Goal: Book appointment/travel/reservation

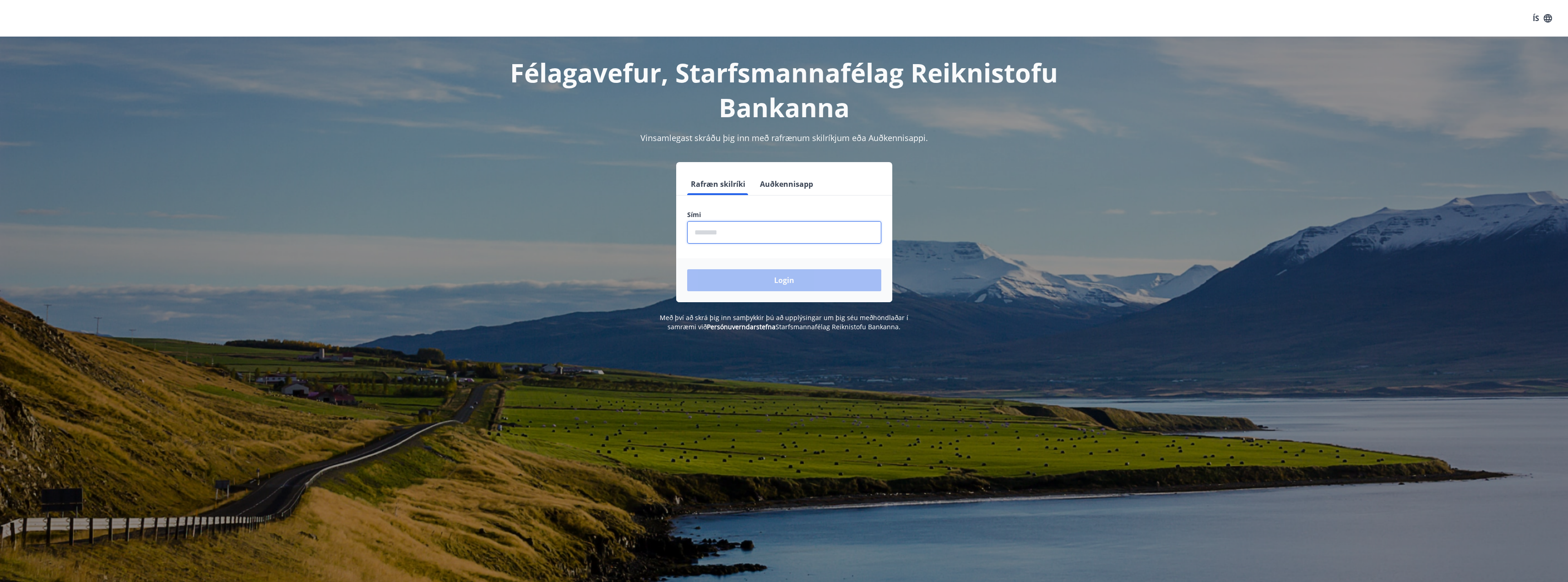
click at [786, 234] on input "phone" at bounding box center [784, 232] width 194 height 23
click at [811, 240] on input "phone" at bounding box center [784, 232] width 194 height 23
click at [808, 290] on div "Login" at bounding box center [784, 280] width 216 height 44
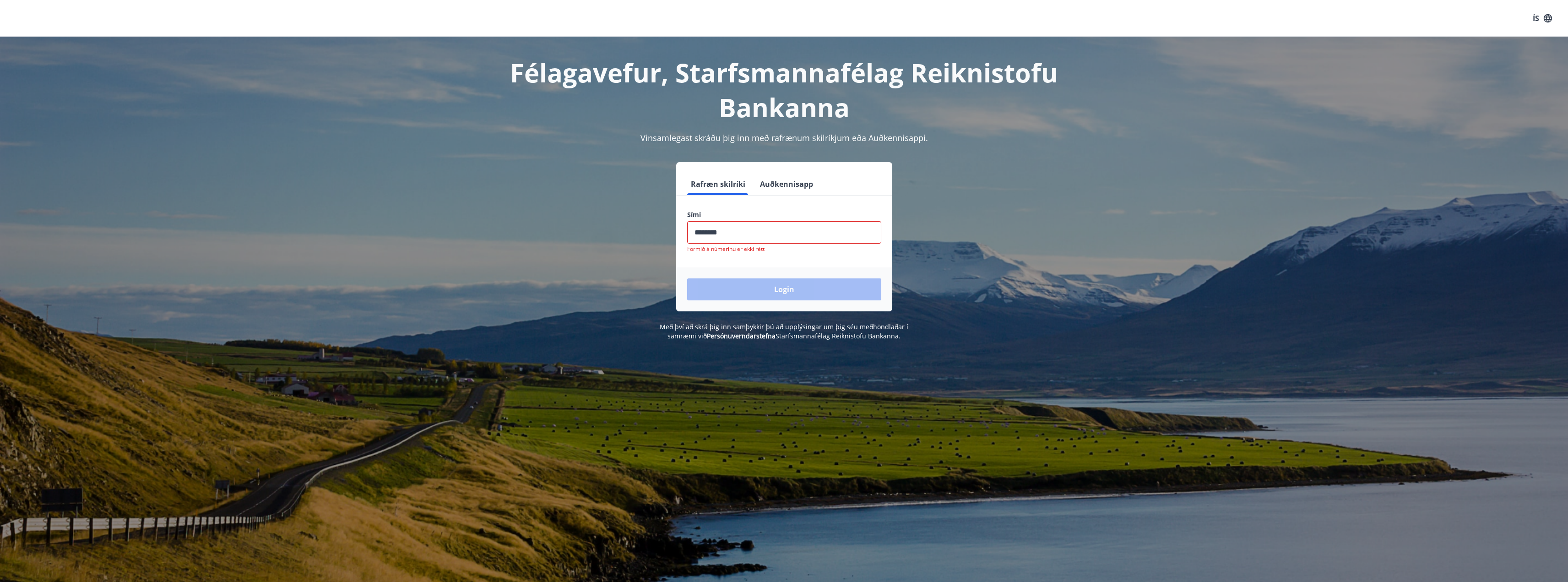
click at [712, 234] on input "phone" at bounding box center [784, 232] width 194 height 23
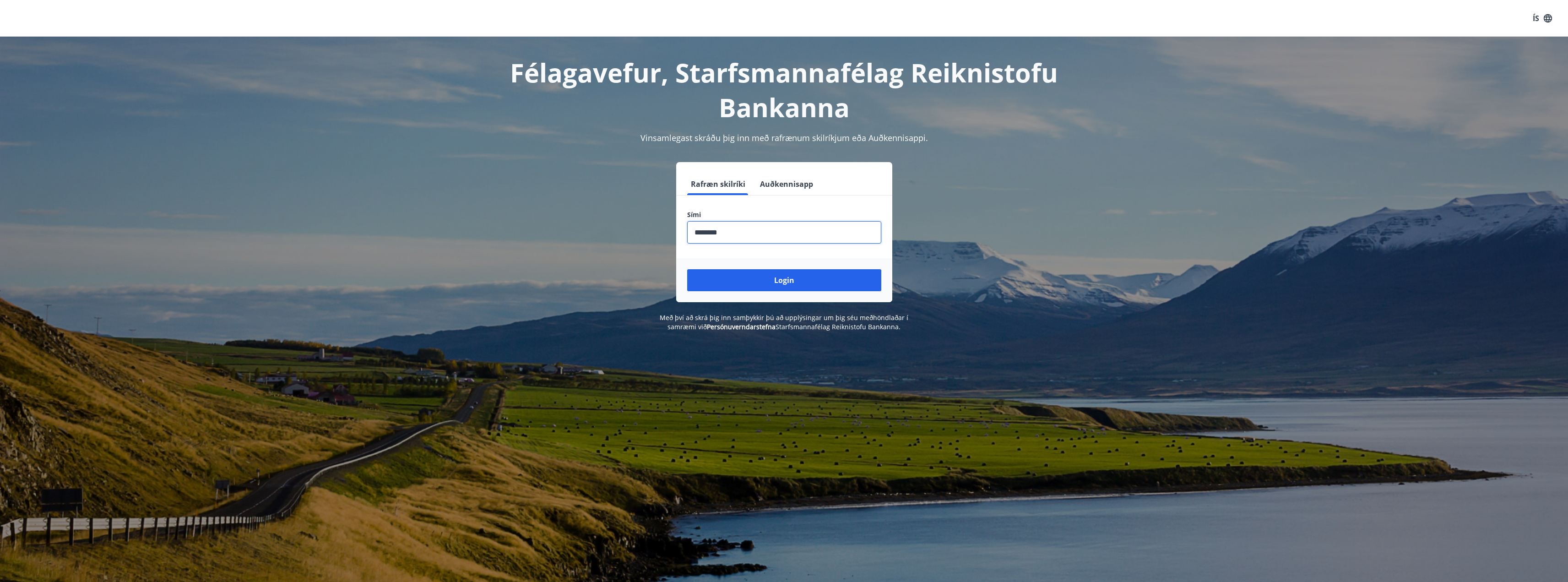
type input "********"
click at [687, 269] on button "Login" at bounding box center [784, 280] width 194 height 22
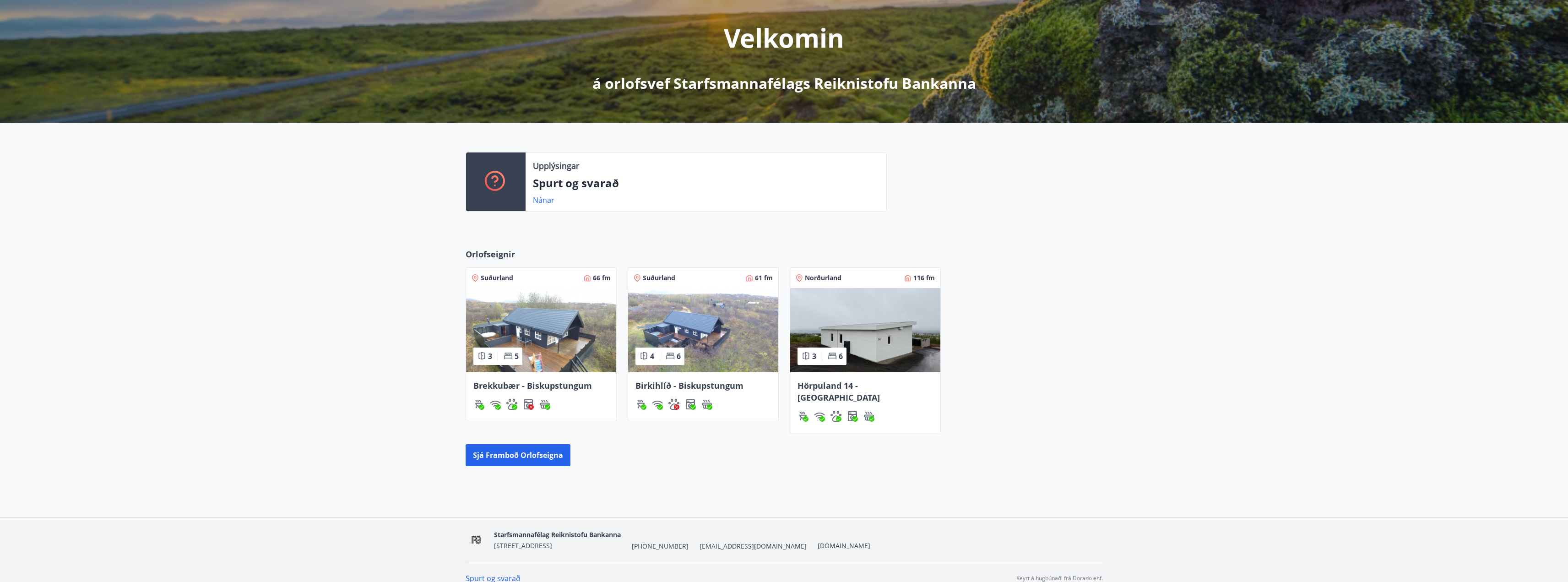
scroll to position [106, 0]
click at [889, 333] on img at bounding box center [865, 330] width 150 height 84
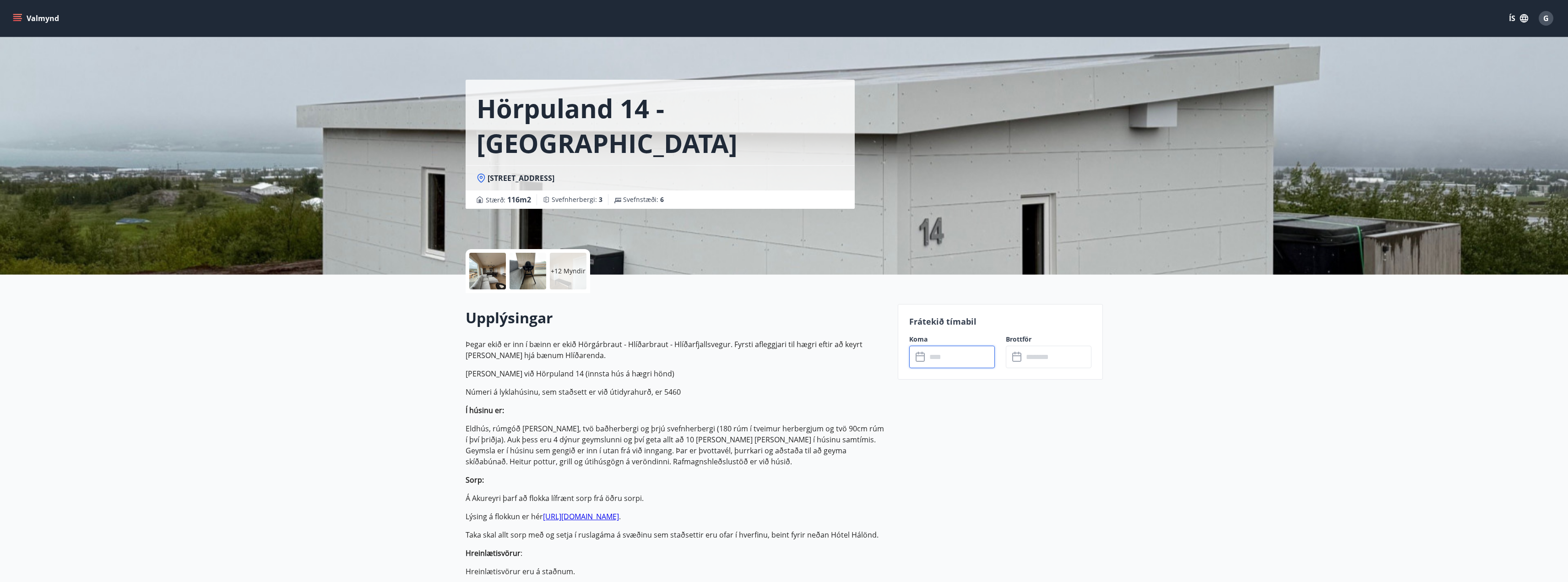
click at [959, 358] on input "text" at bounding box center [961, 356] width 68 height 23
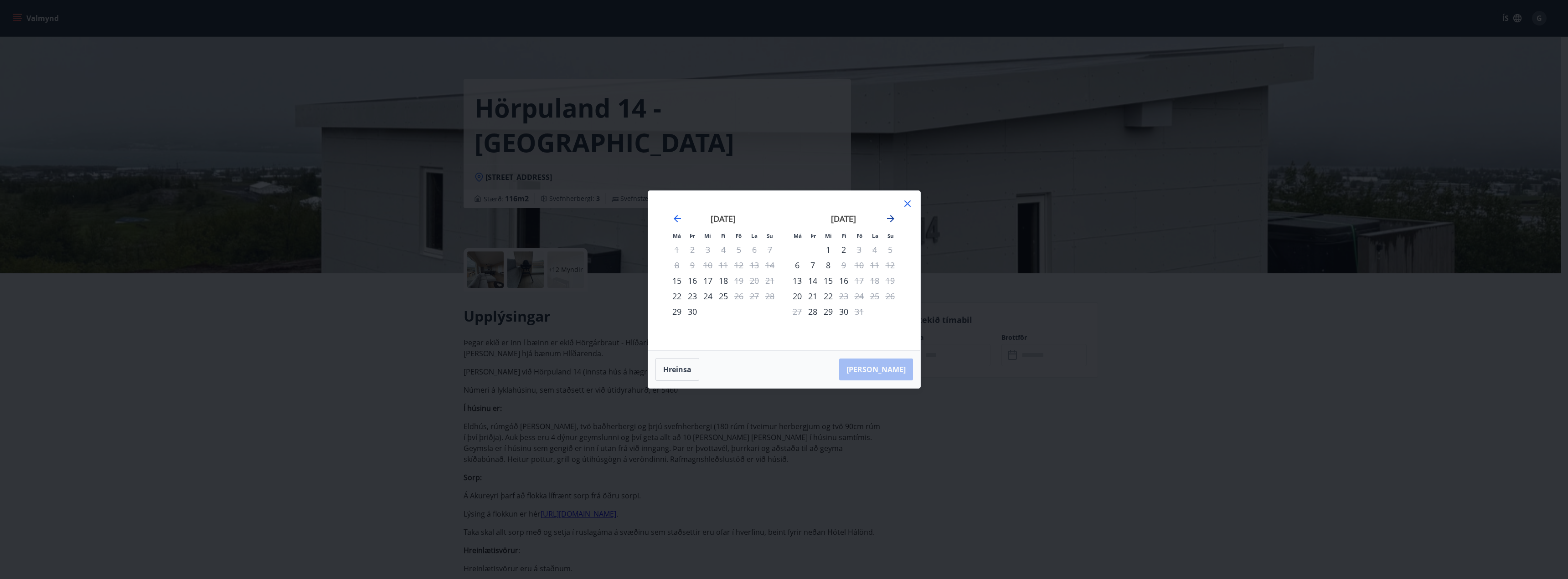
click at [891, 222] on icon "Move forward to switch to the next month." at bounding box center [891, 218] width 11 height 11
click at [892, 220] on icon "Move forward to switch to the next month." at bounding box center [891, 218] width 7 height 7
click at [674, 220] on icon "Move backward to switch to the previous month." at bounding box center [677, 218] width 11 height 11
click at [893, 220] on icon "Move forward to switch to the next month." at bounding box center [891, 218] width 7 height 7
click at [679, 218] on icon "Move backward to switch to the previous month." at bounding box center [677, 218] width 11 height 11
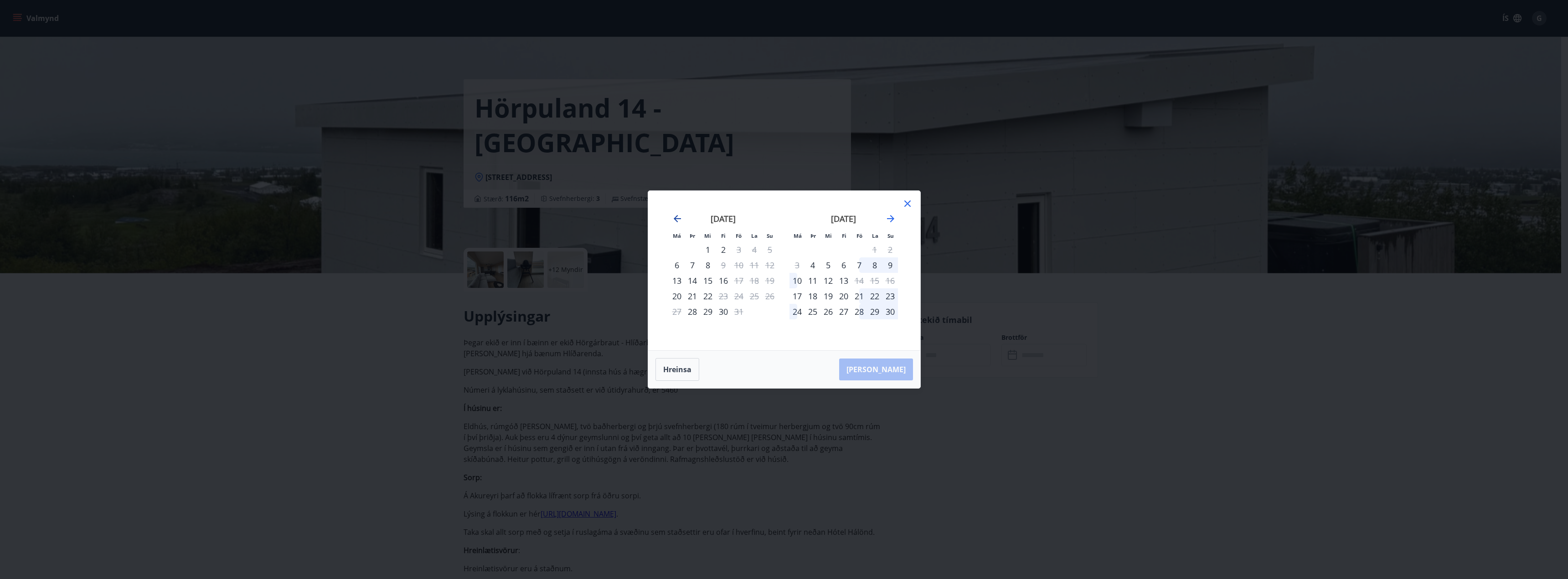
click at [679, 218] on icon "Move backward to switch to the previous month." at bounding box center [677, 218] width 7 height 7
click at [891, 218] on icon "Move forward to switch to the next month." at bounding box center [891, 218] width 7 height 7
click at [893, 218] on icon "Move forward to switch to the next month." at bounding box center [891, 218] width 7 height 7
click at [908, 200] on icon at bounding box center [908, 204] width 11 height 11
